Goal: Information Seeking & Learning: Learn about a topic

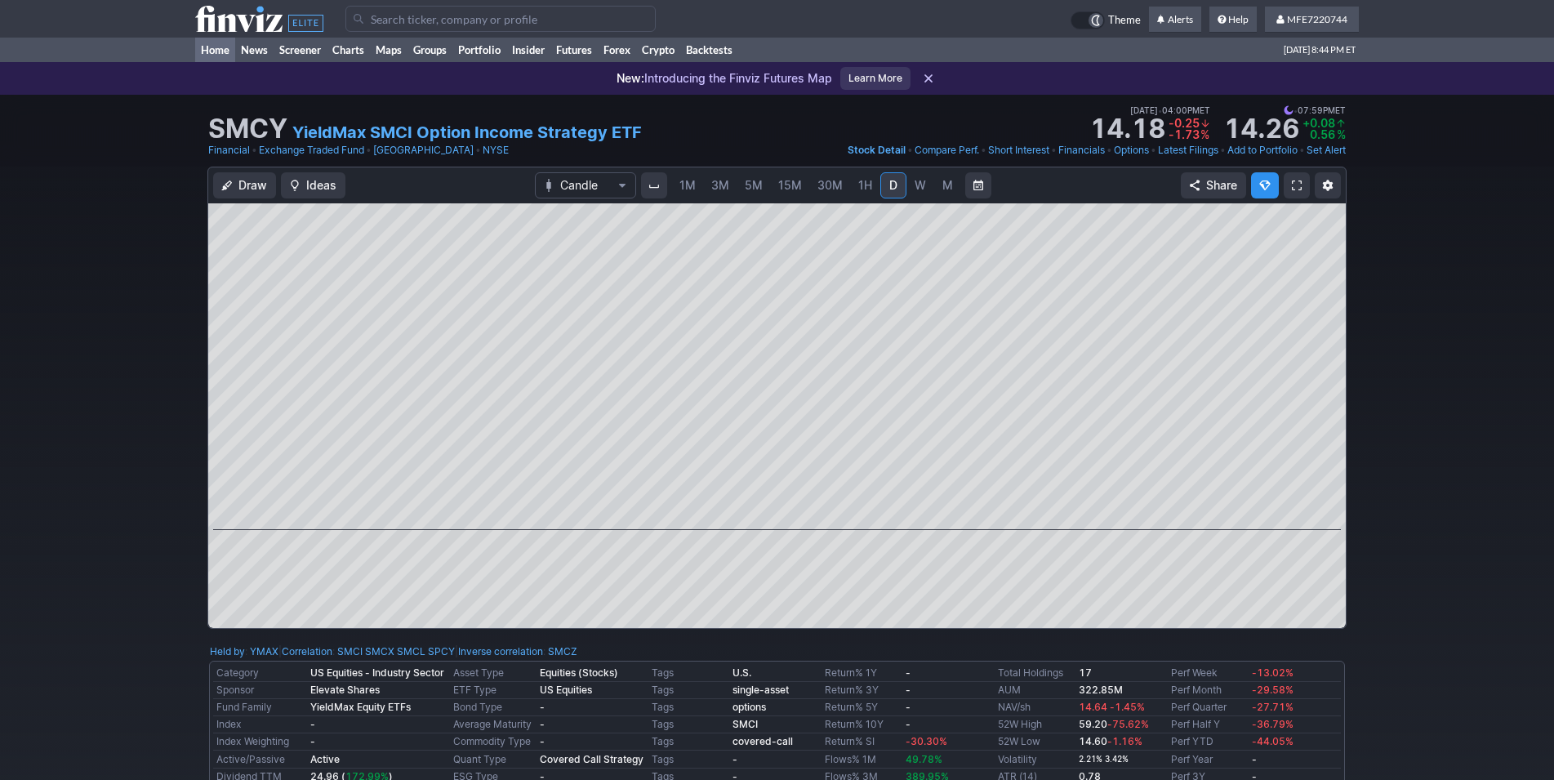
click at [214, 47] on link "Home" at bounding box center [215, 50] width 40 height 25
